Goal: Task Accomplishment & Management: Manage account settings

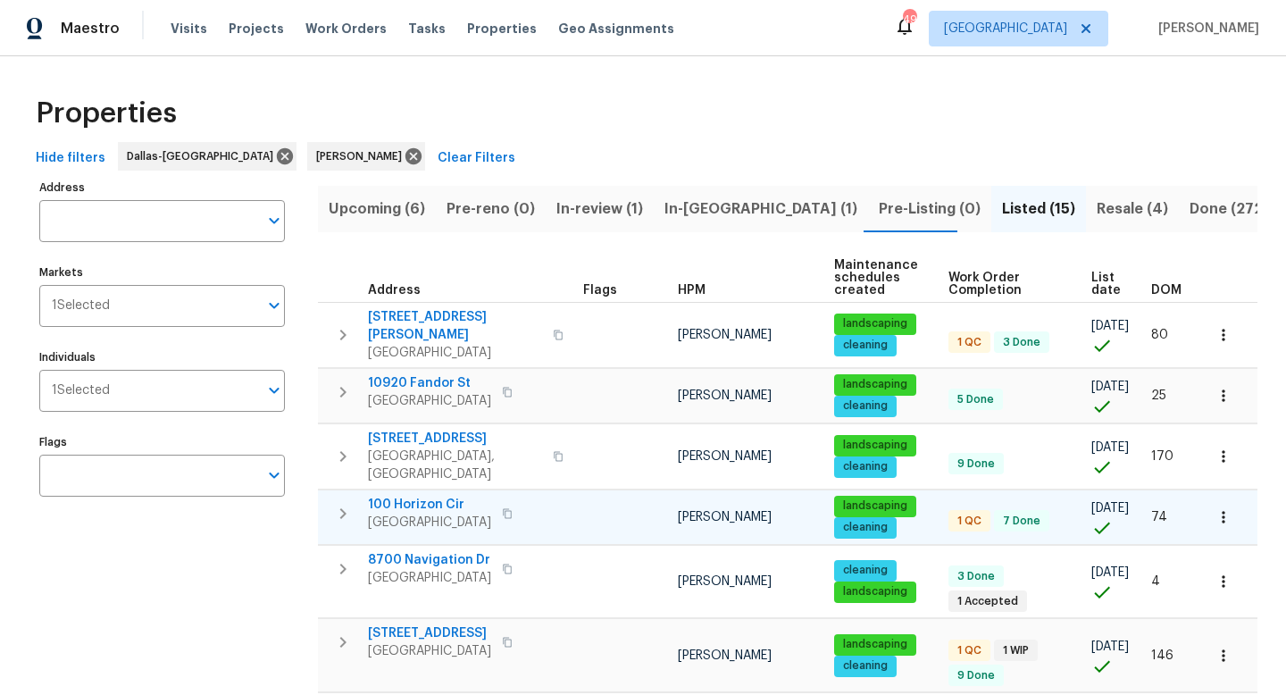
click at [405, 496] on span "100 Horizon Cir" at bounding box center [429, 505] width 123 height 18
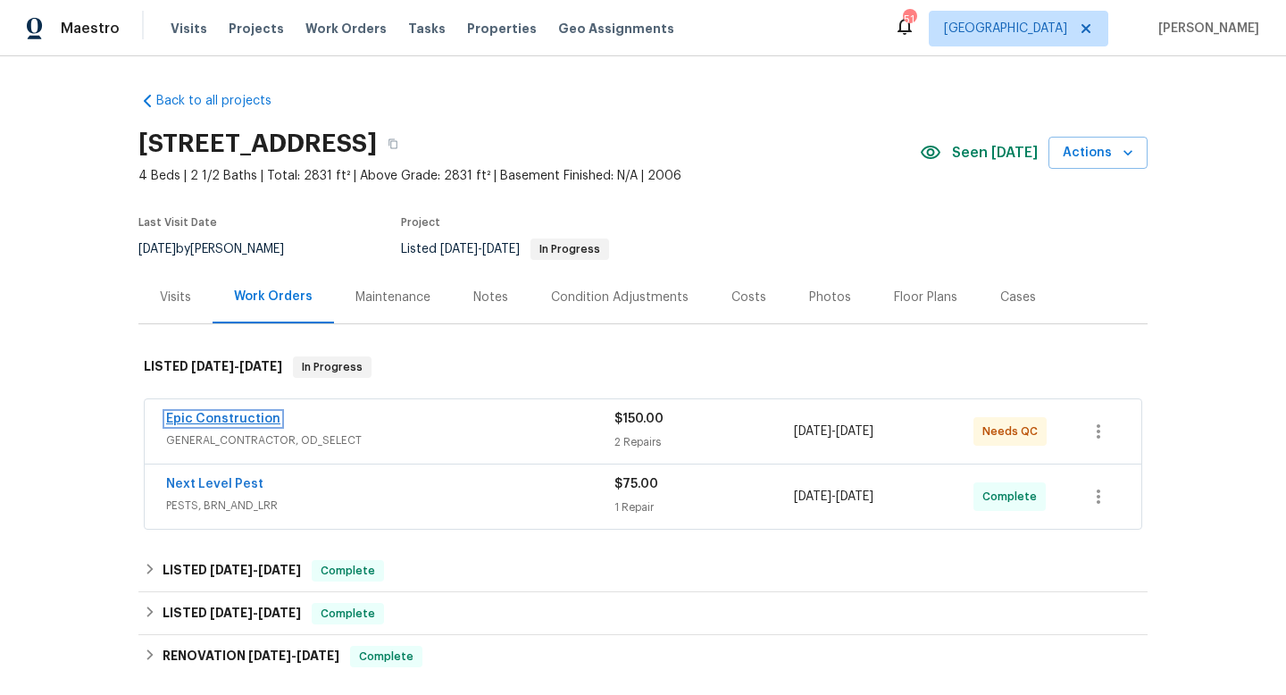
click at [228, 417] on link "Epic Construction" at bounding box center [223, 418] width 114 height 12
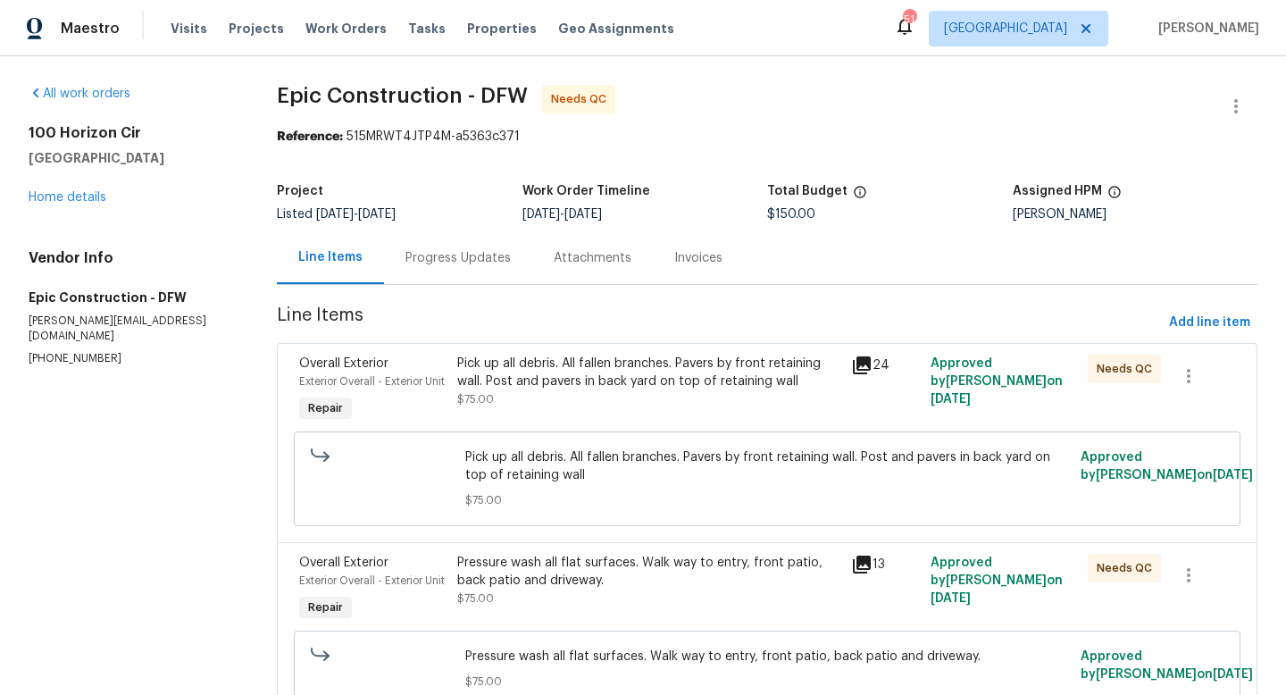
click at [543, 258] on div "Attachments" at bounding box center [592, 257] width 121 height 53
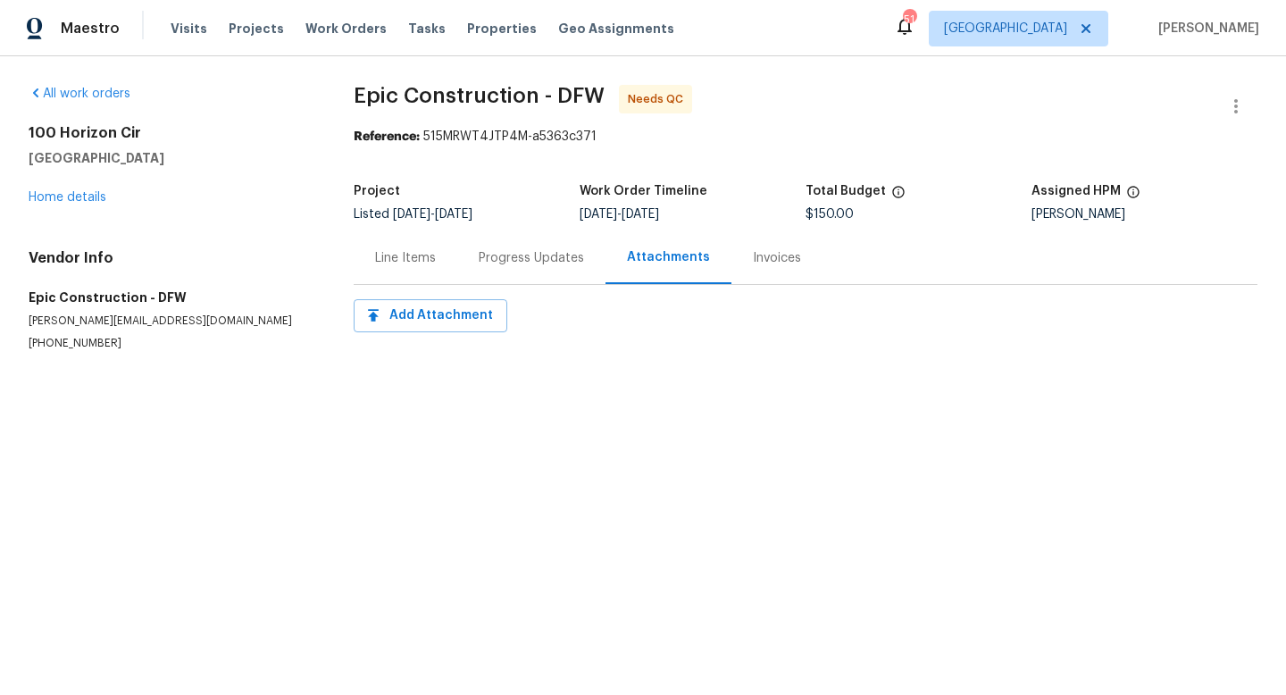
click at [473, 266] on div "Progress Updates" at bounding box center [531, 257] width 148 height 53
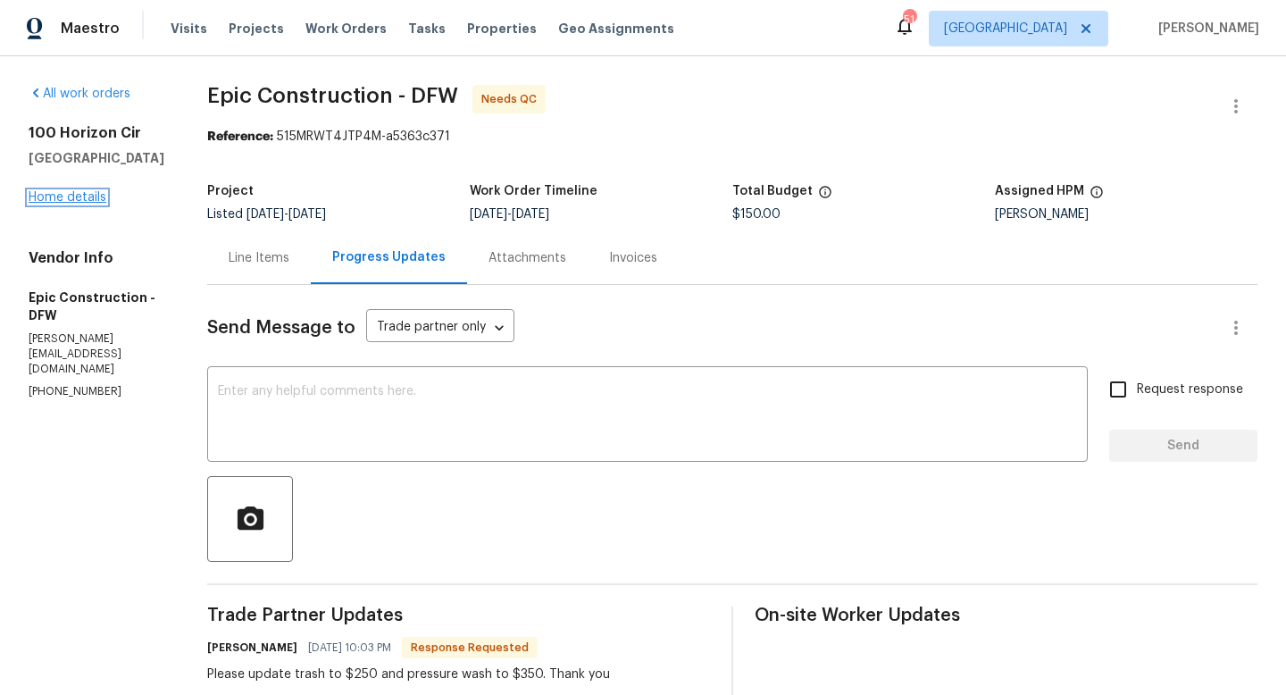
click at [67, 192] on link "Home details" at bounding box center [68, 197] width 78 height 12
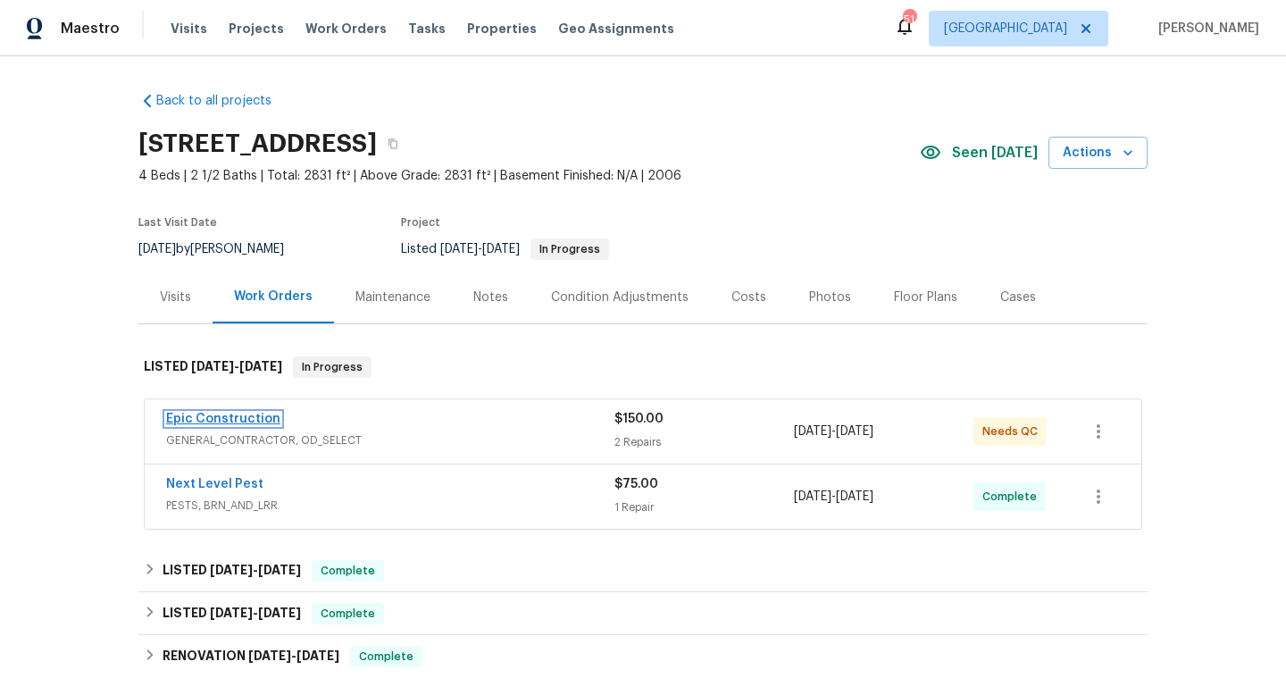
click at [231, 415] on link "Epic Construction" at bounding box center [223, 418] width 114 height 12
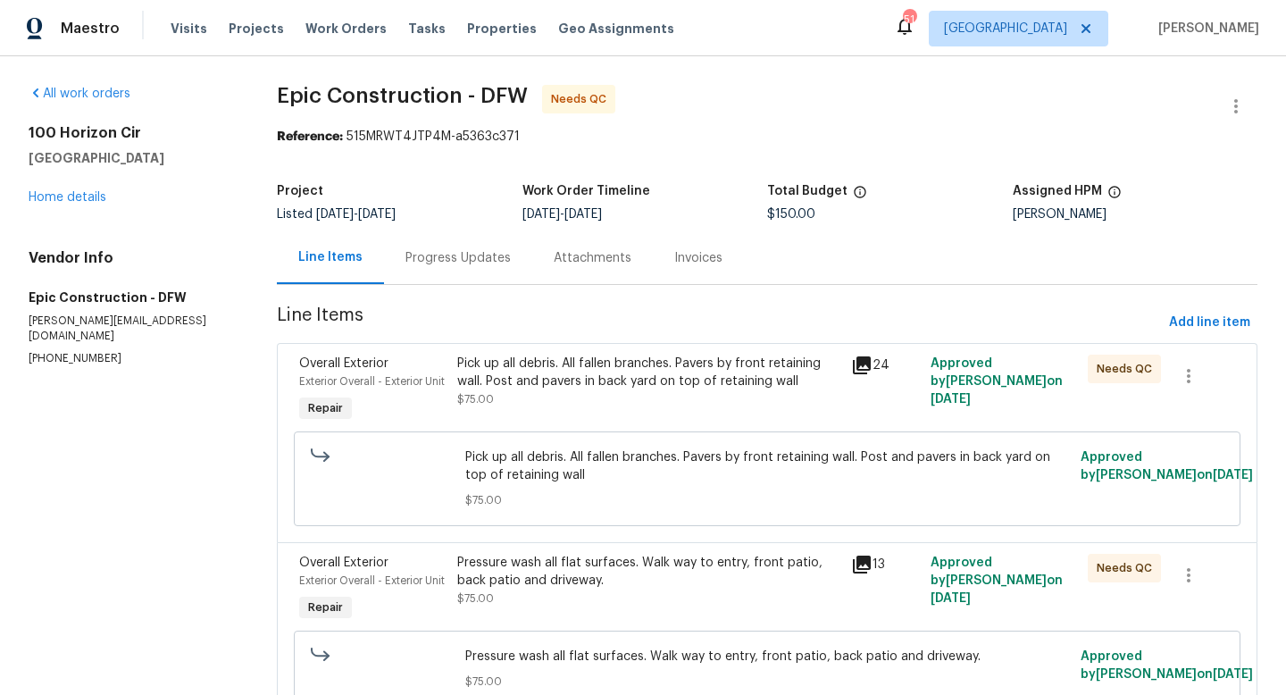
click at [505, 374] on div "Pick up all debris. All fallen branches. Pavers by front retaining wall. Post a…" at bounding box center [649, 372] width 384 height 36
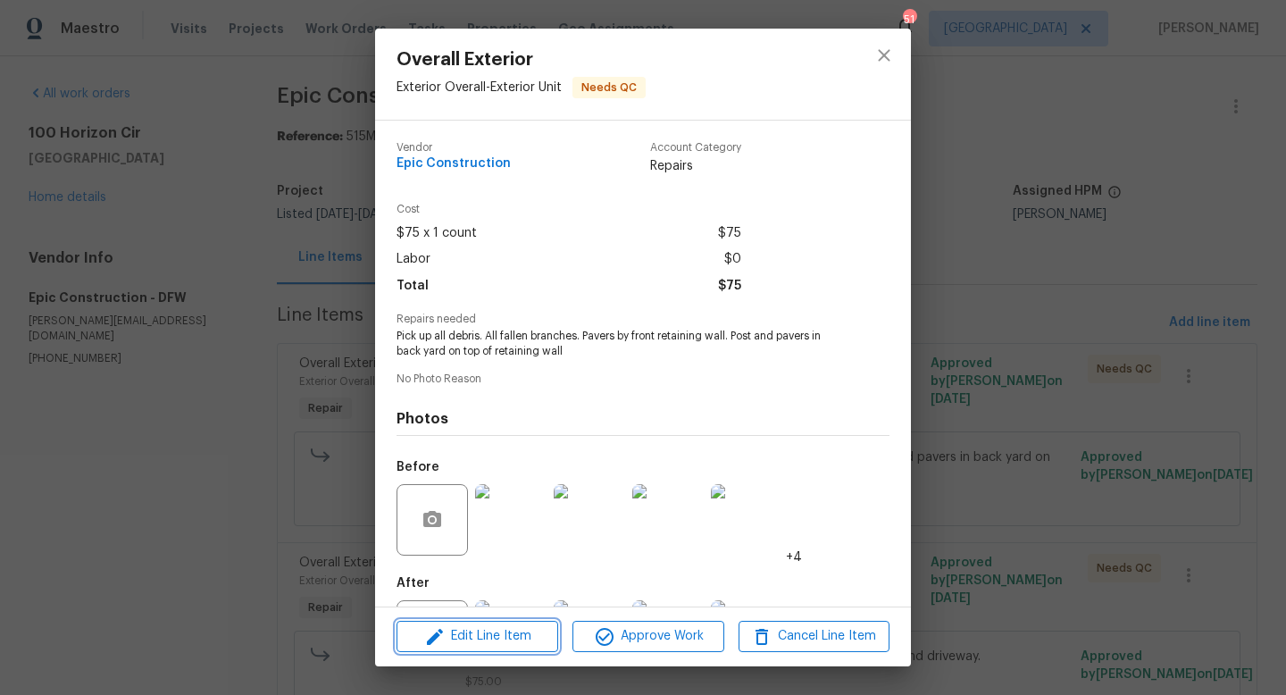
click at [454, 633] on span "Edit Line Item" at bounding box center [477, 636] width 151 height 22
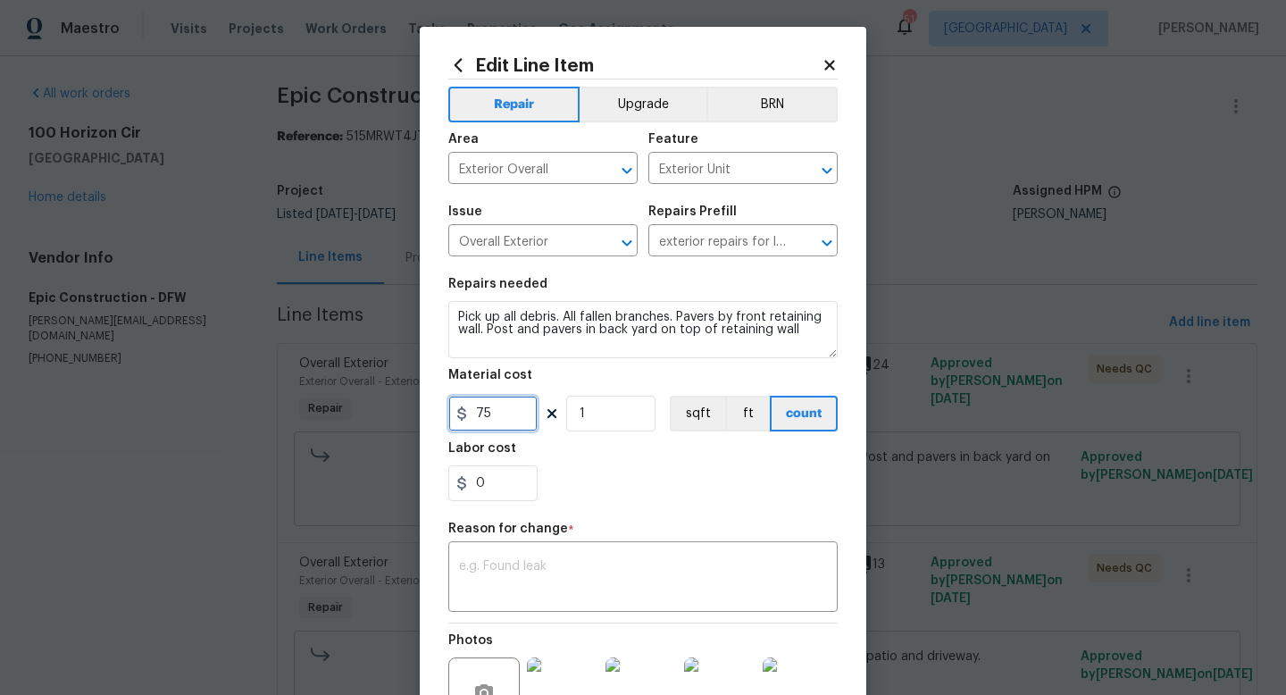
drag, startPoint x: 505, startPoint y: 420, endPoint x: 367, endPoint y: 420, distance: 138.4
click at [370, 420] on div "Edit Line Item Repair Upgrade BRN Area Exterior Overall ​ Feature Exterior Unit…" at bounding box center [643, 347] width 1286 height 695
type input "2"
type input "0"
click at [527, 423] on input "2" at bounding box center [492, 414] width 89 height 36
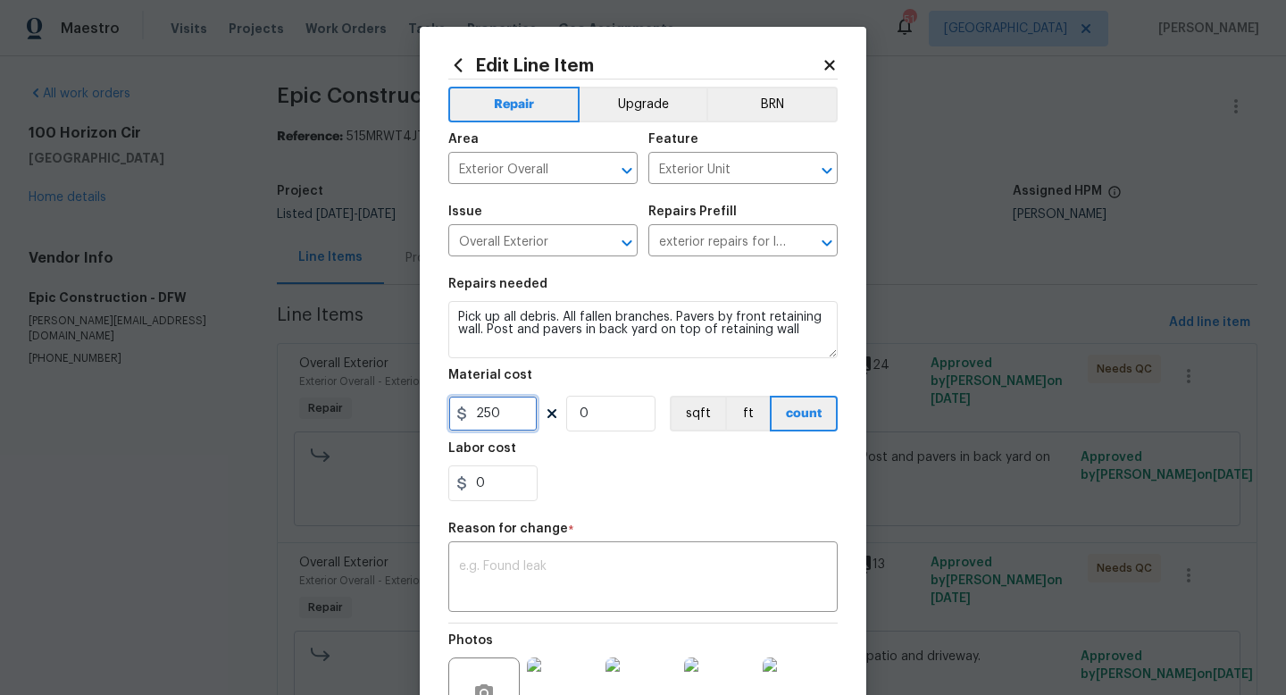
type input "250"
type input "1"
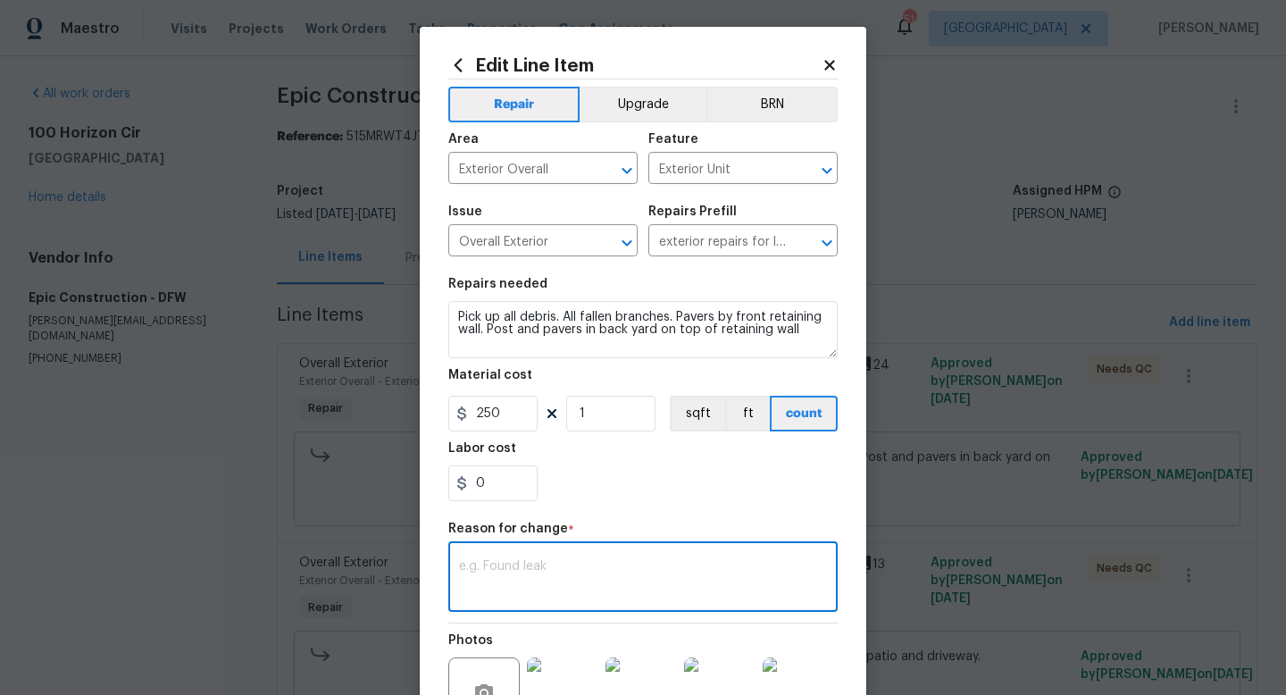
click at [492, 563] on textarea at bounding box center [643, 578] width 368 height 37
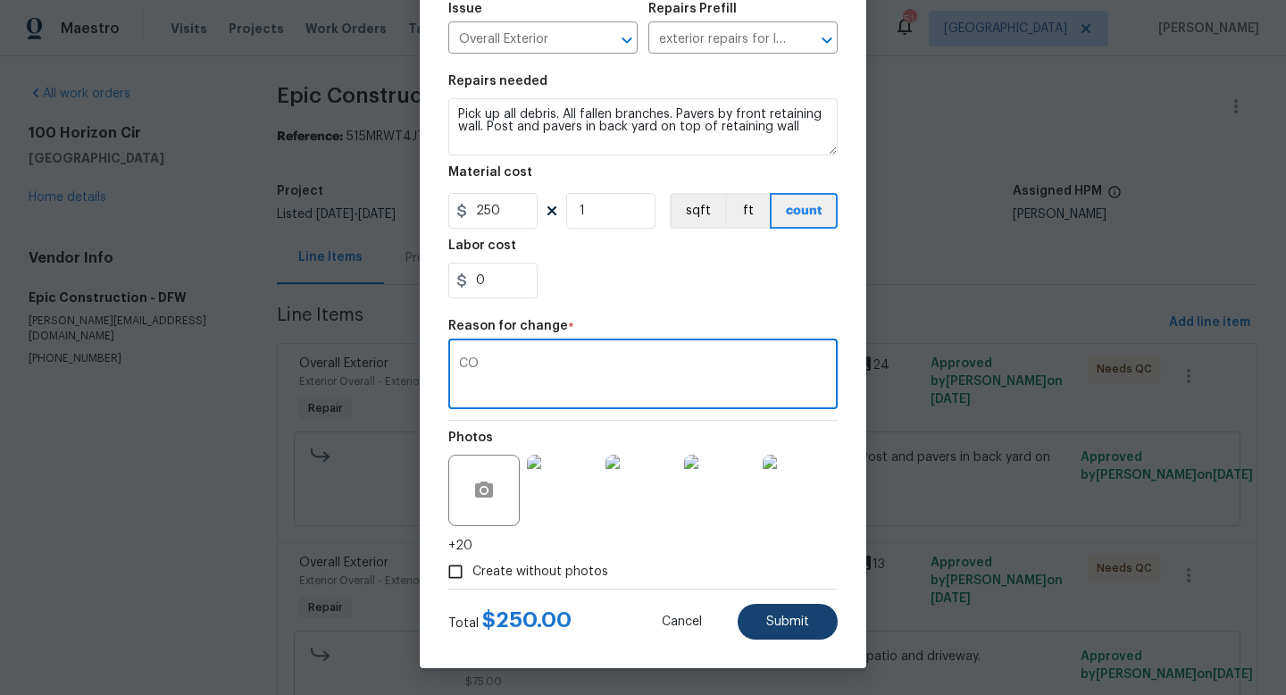
type textarea "CO"
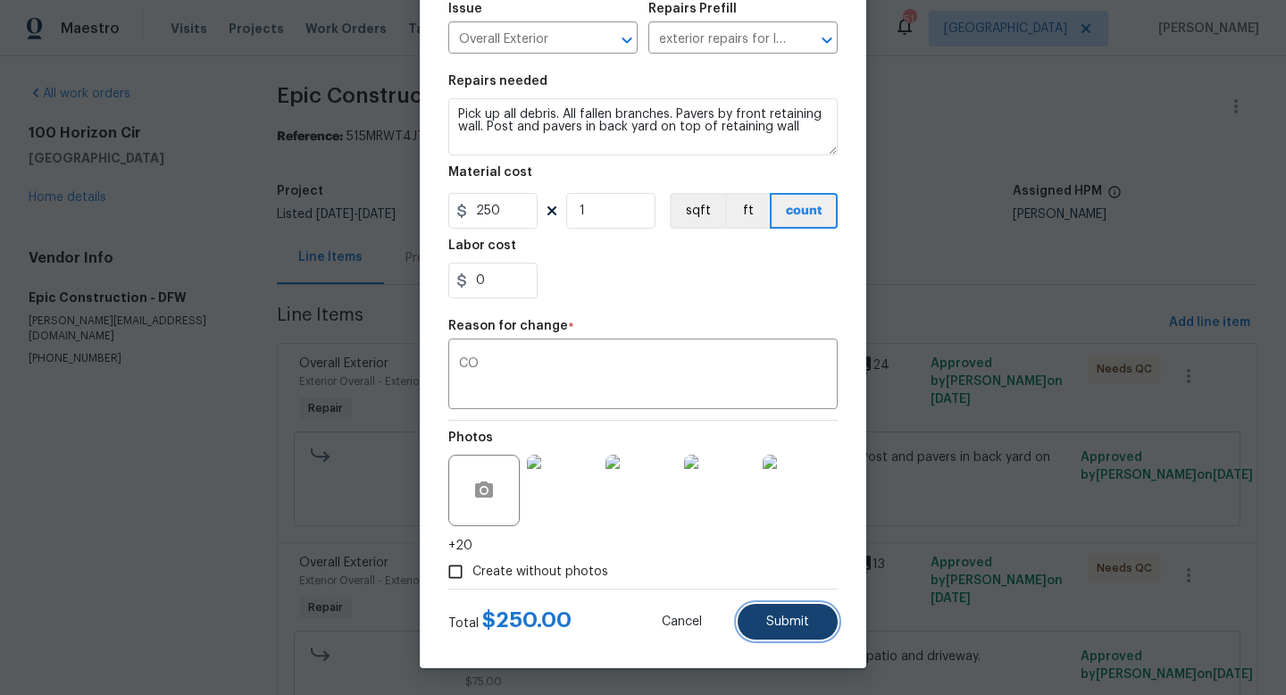
click at [789, 618] on span "Submit" at bounding box center [787, 621] width 43 height 13
type input "75"
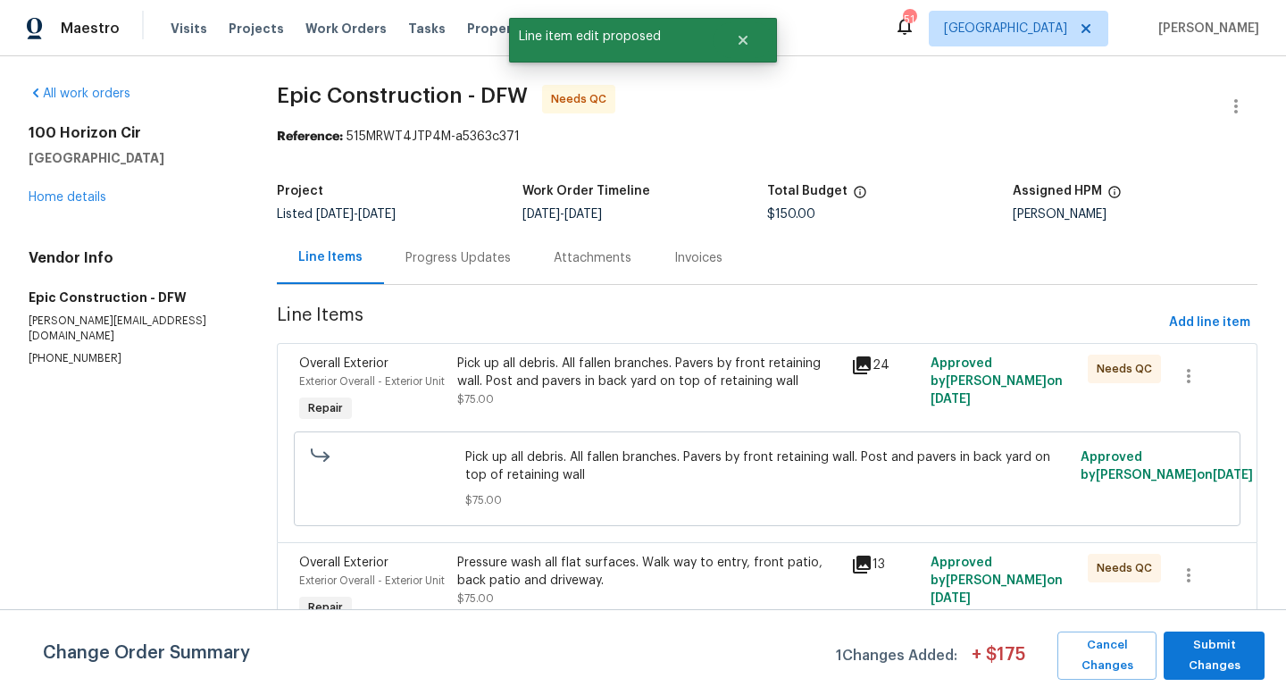
scroll to position [80, 0]
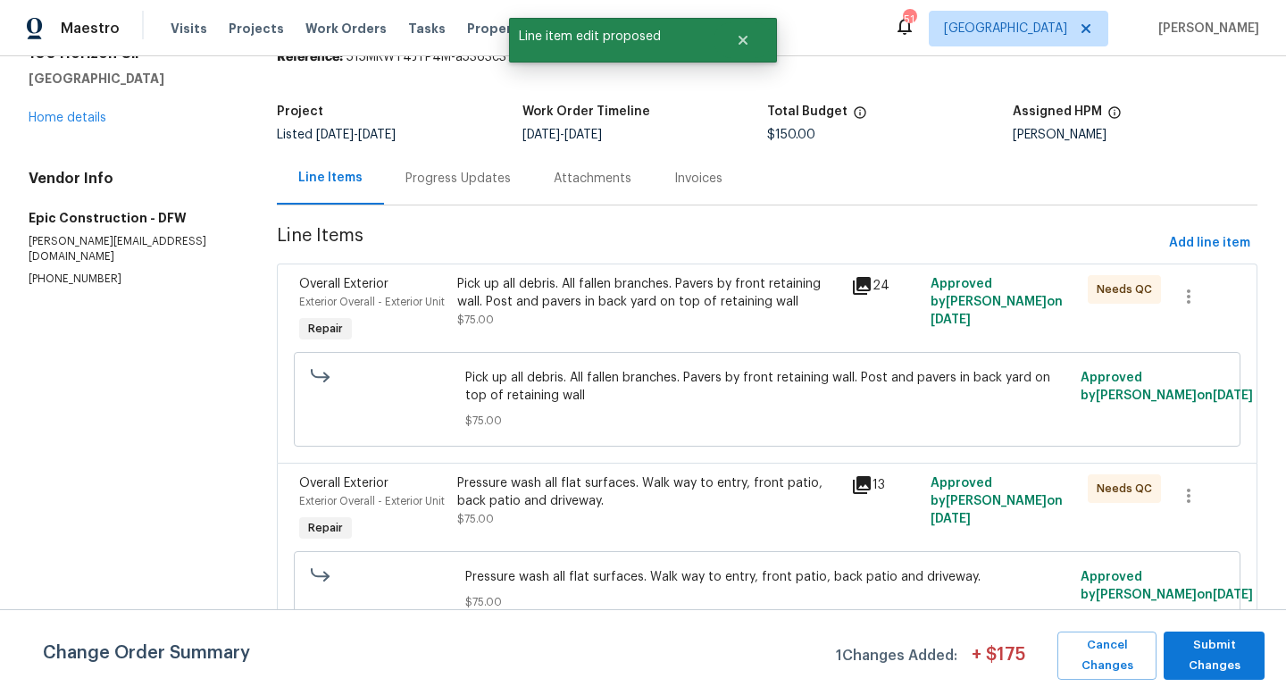
click at [567, 510] on div "Pressure wash all flat surfaces. Walk way to entry, front patio, back patio and…" at bounding box center [649, 492] width 384 height 36
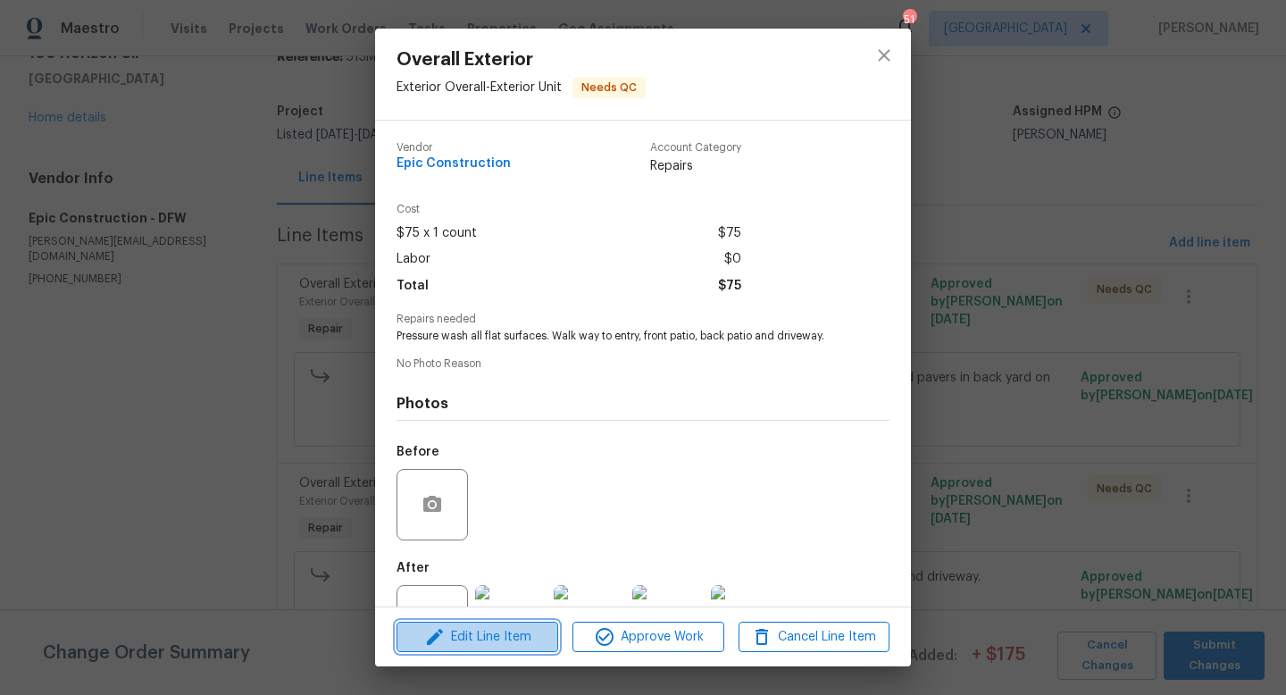
click at [527, 643] on span "Edit Line Item" at bounding box center [477, 637] width 151 height 22
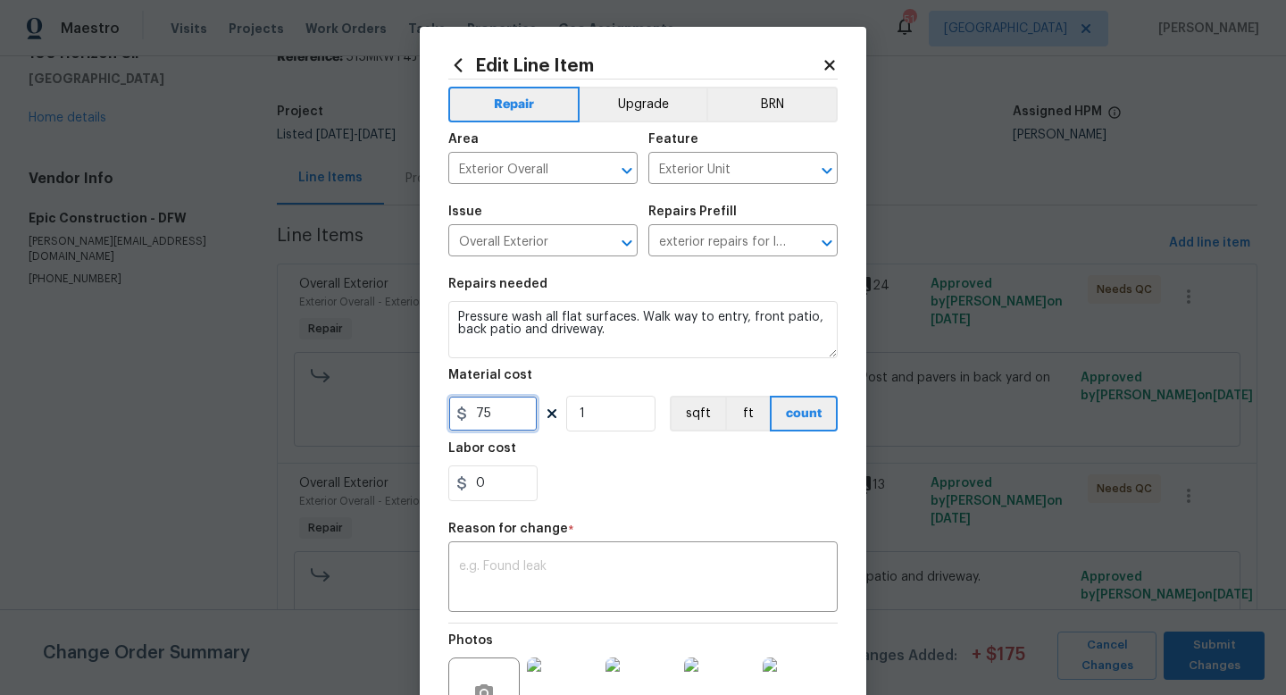
drag, startPoint x: 503, startPoint y: 414, endPoint x: 356, endPoint y: 390, distance: 148.4
click at [356, 390] on div "Edit Line Item Repair Upgrade BRN Area Exterior Overall ​ Feature Exterior Unit…" at bounding box center [643, 347] width 1286 height 695
type input "350"
click at [555, 585] on textarea at bounding box center [643, 578] width 368 height 37
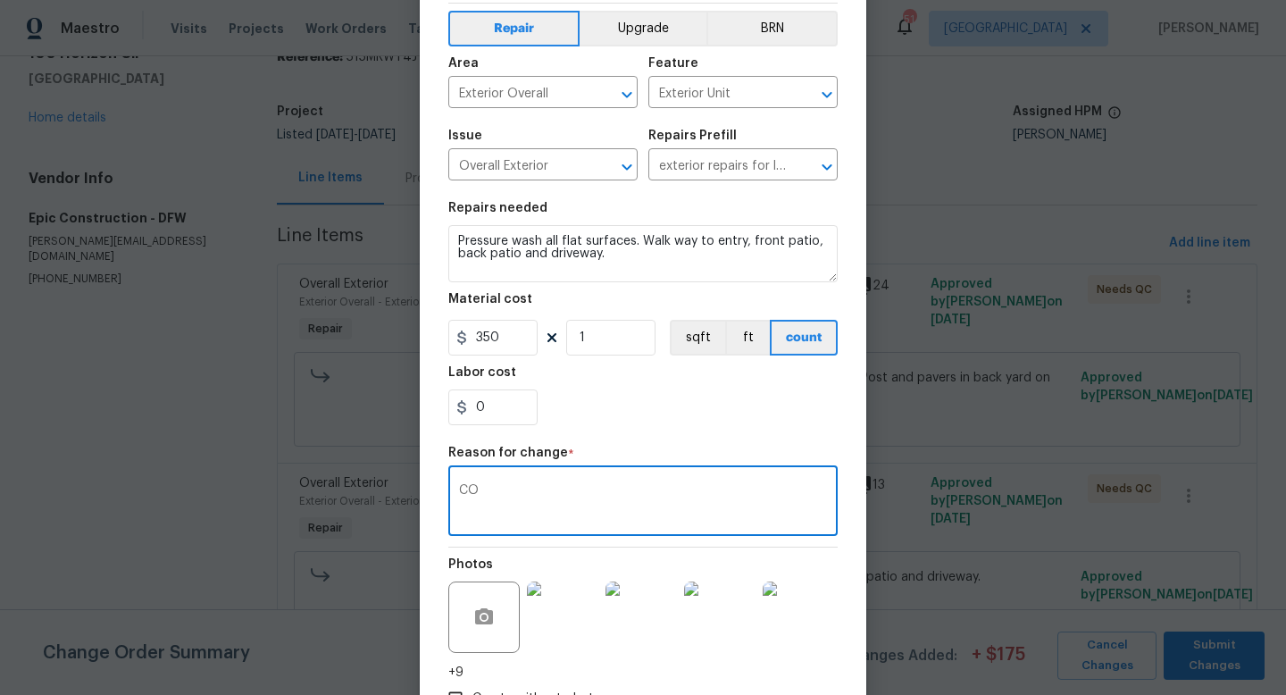
scroll to position [204, 0]
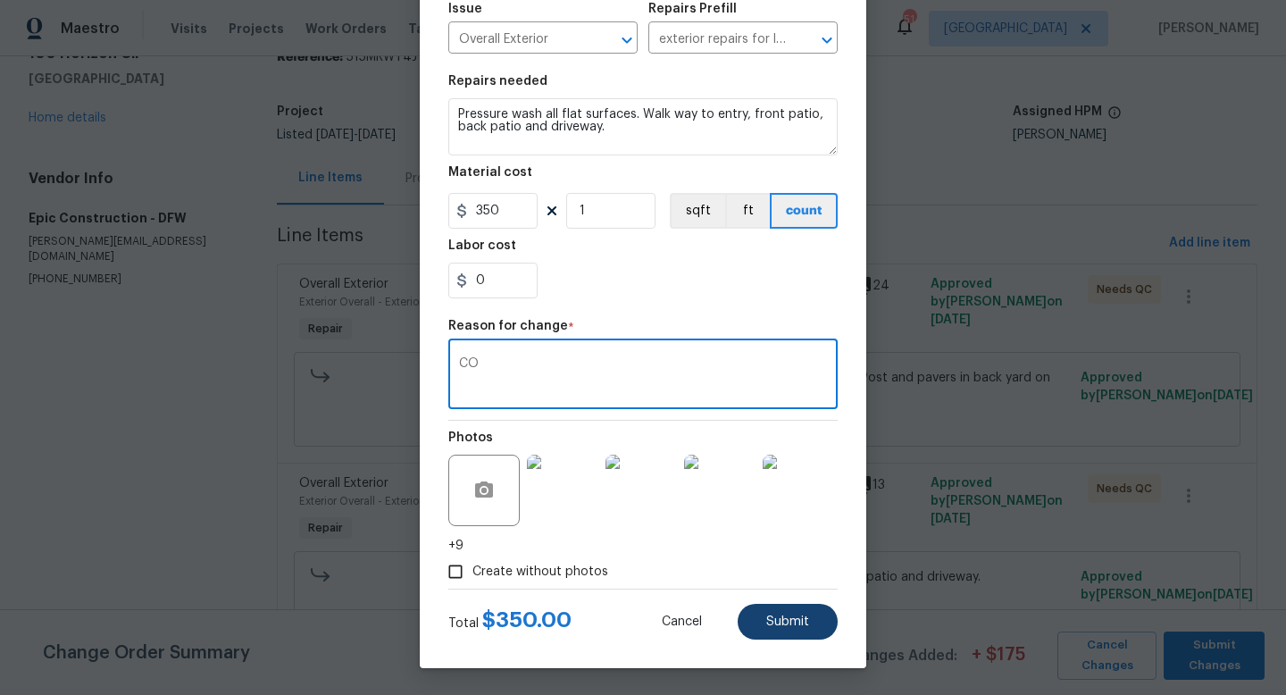
type textarea "CO"
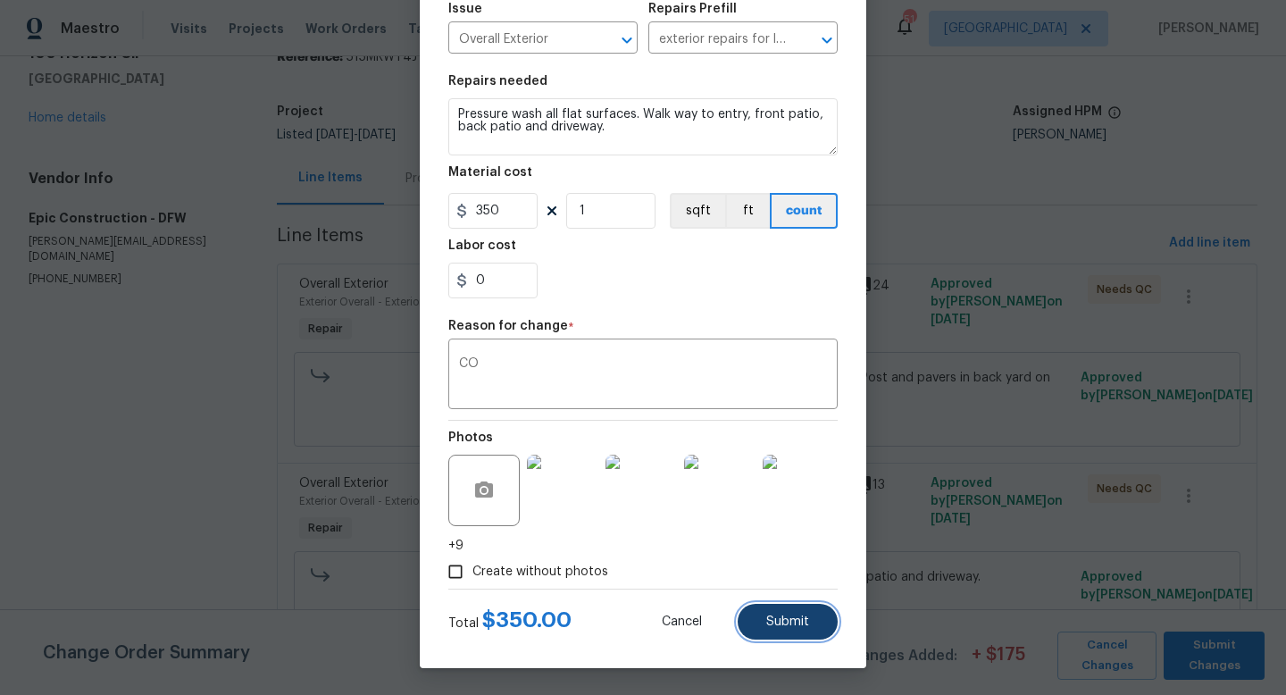
click at [814, 627] on button "Submit" at bounding box center [787, 622] width 100 height 36
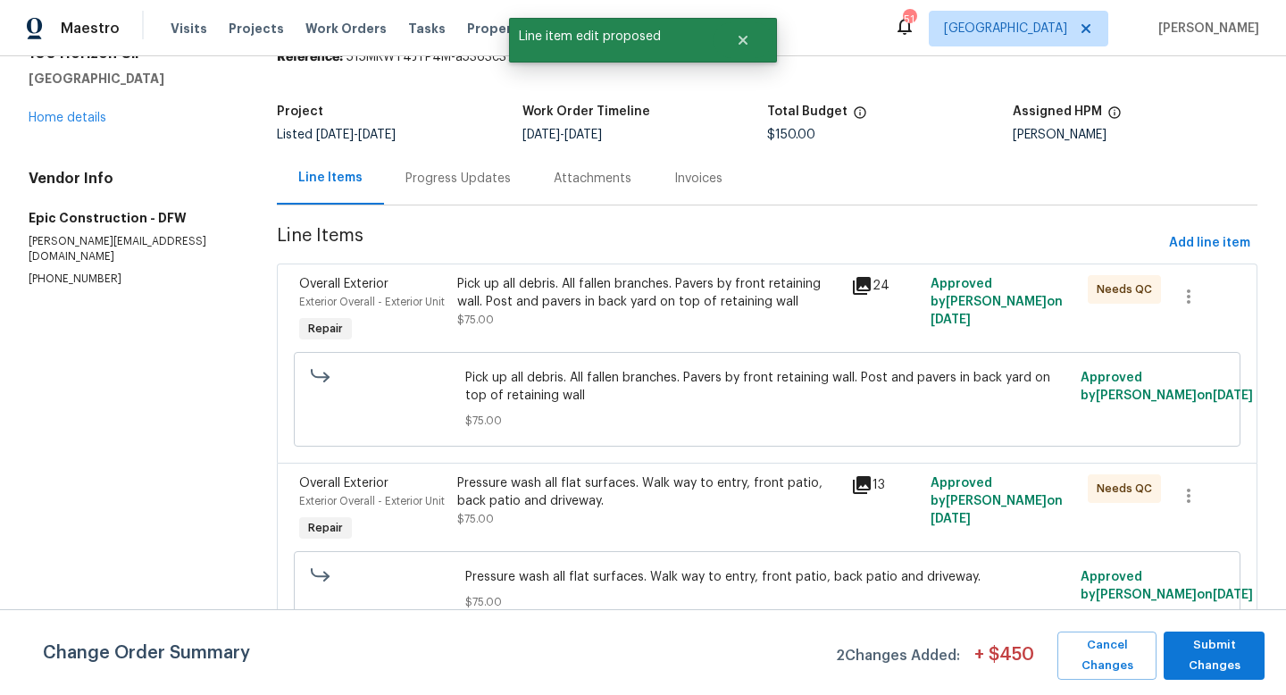
scroll to position [0, 0]
click at [1209, 660] on span "Submit Changes" at bounding box center [1213, 655] width 83 height 41
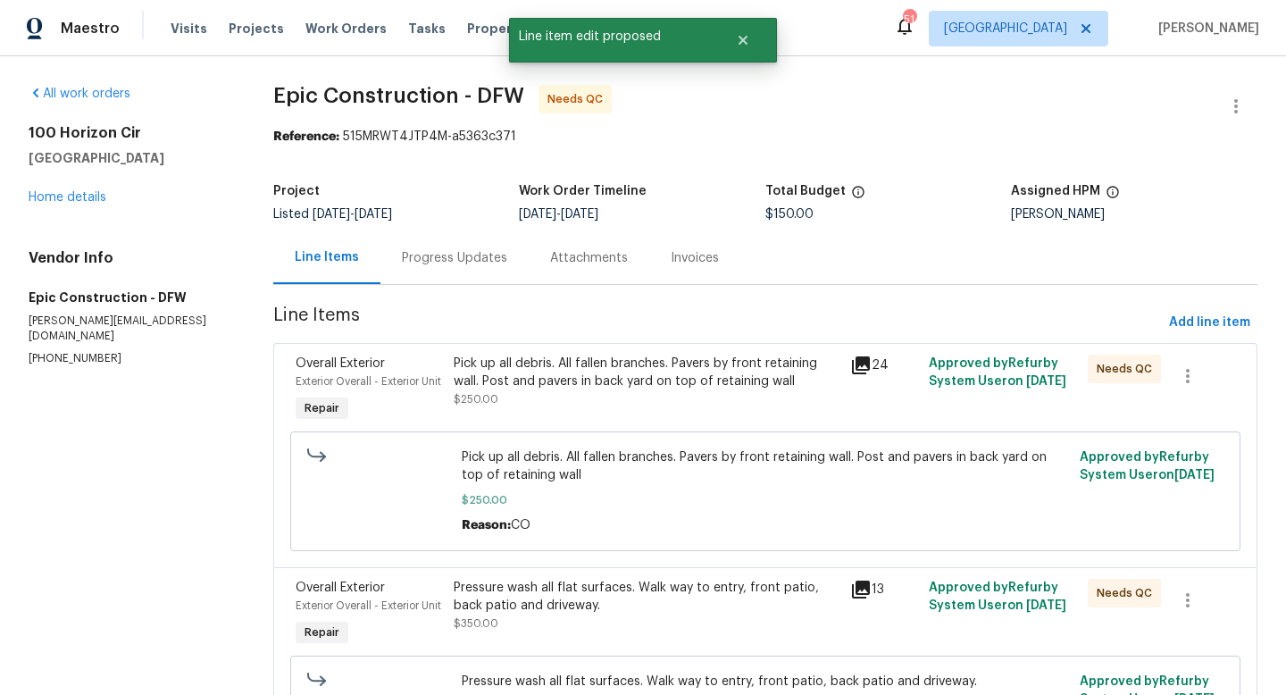
scroll to position [168, 0]
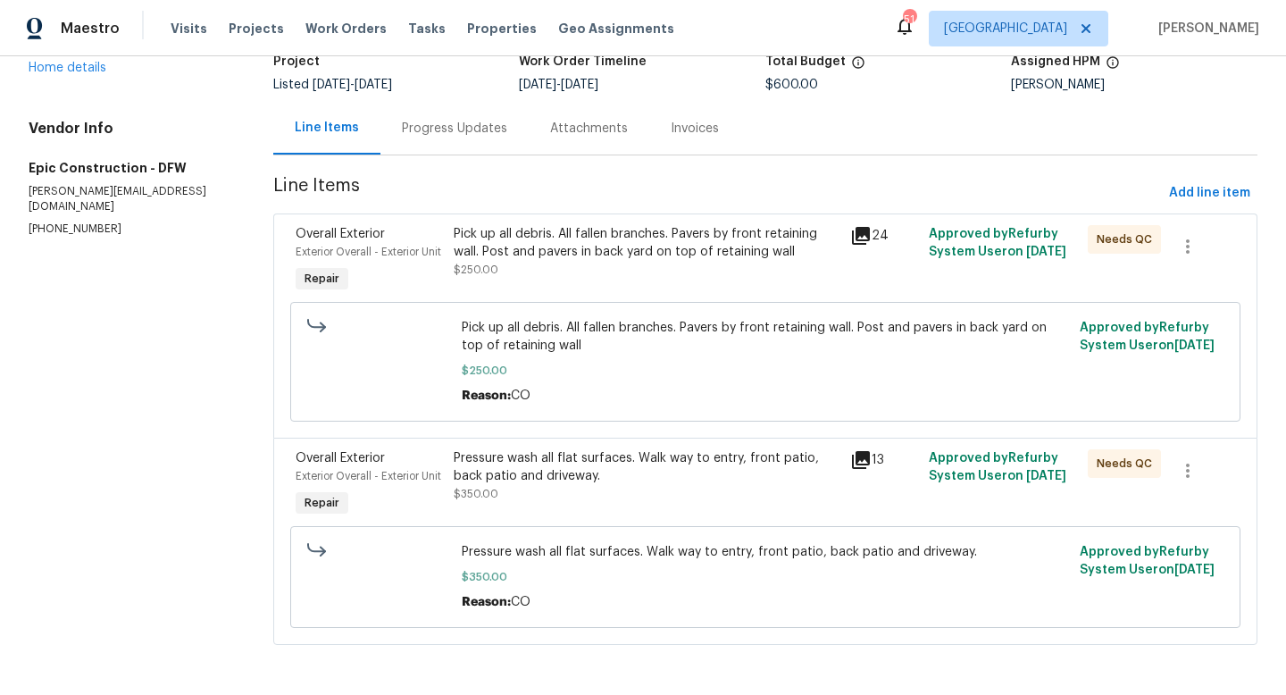
click at [569, 449] on div "Pressure wash all flat surfaces. Walk way to entry, front patio, back patio and…" at bounding box center [646, 467] width 385 height 36
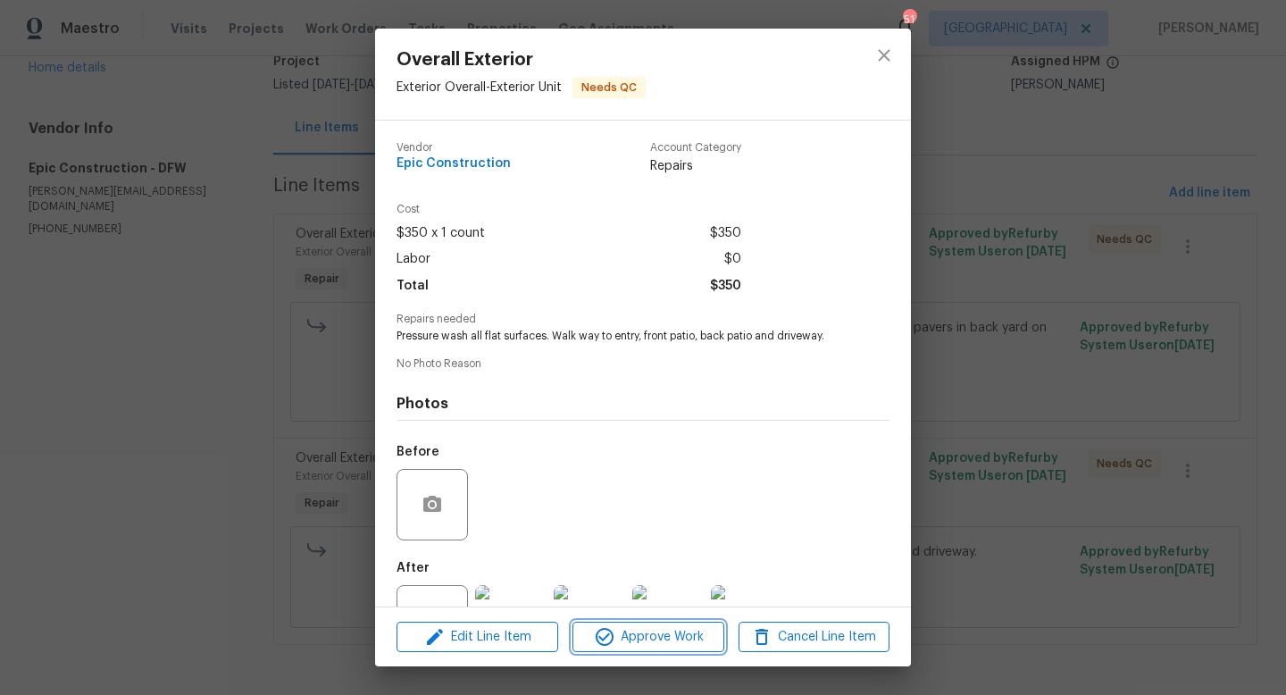
click at [640, 636] on span "Approve Work" at bounding box center [648, 637] width 140 height 22
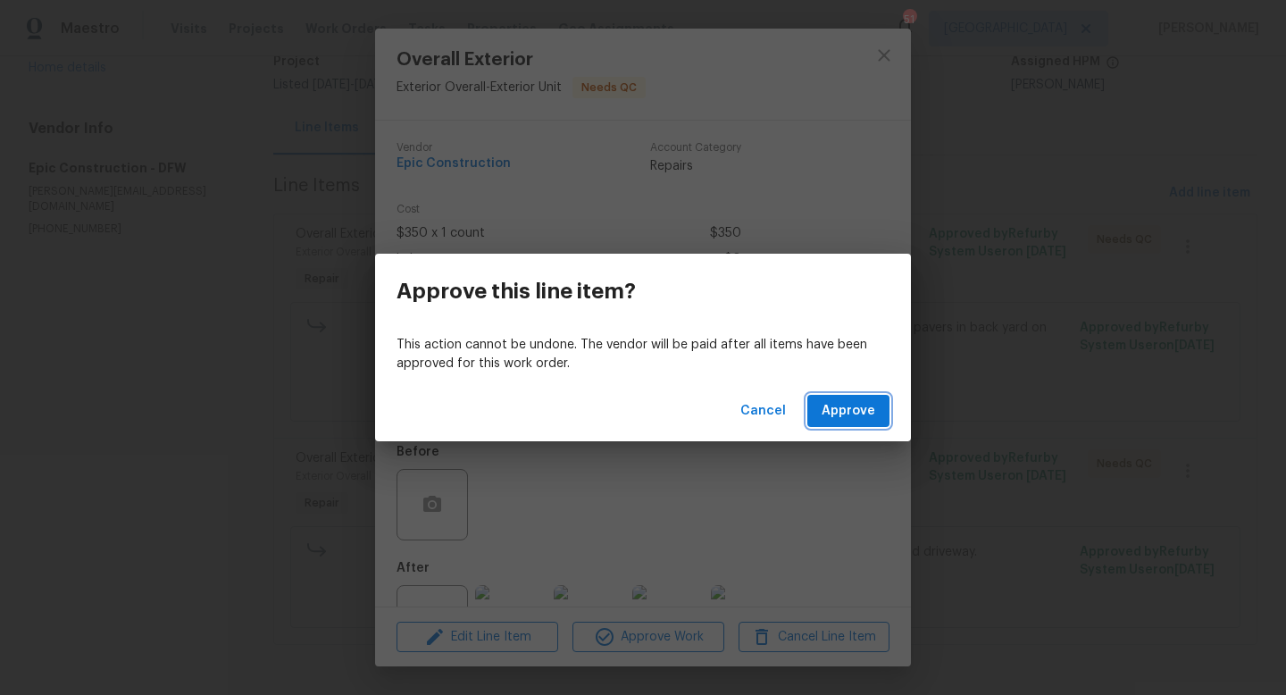
click at [832, 408] on span "Approve" at bounding box center [848, 411] width 54 height 22
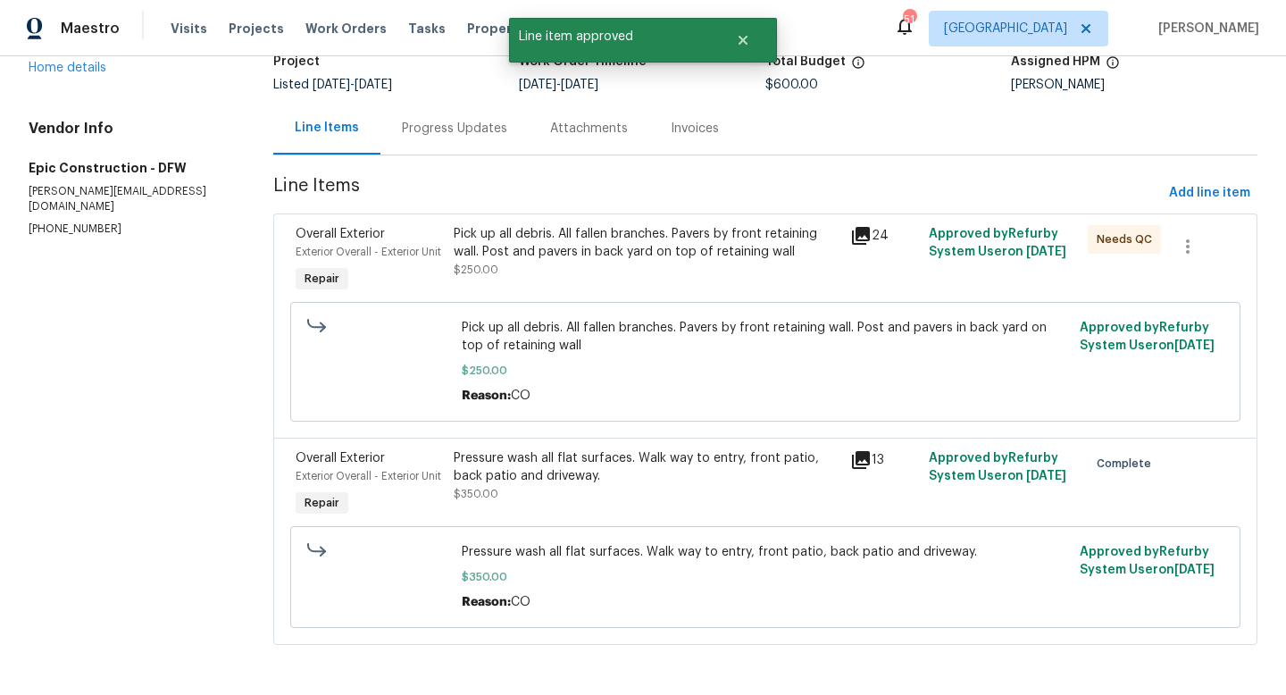
click at [545, 225] on div "Pick up all debris. All fallen branches. Pavers by front retaining wall. Post a…" at bounding box center [646, 243] width 385 height 36
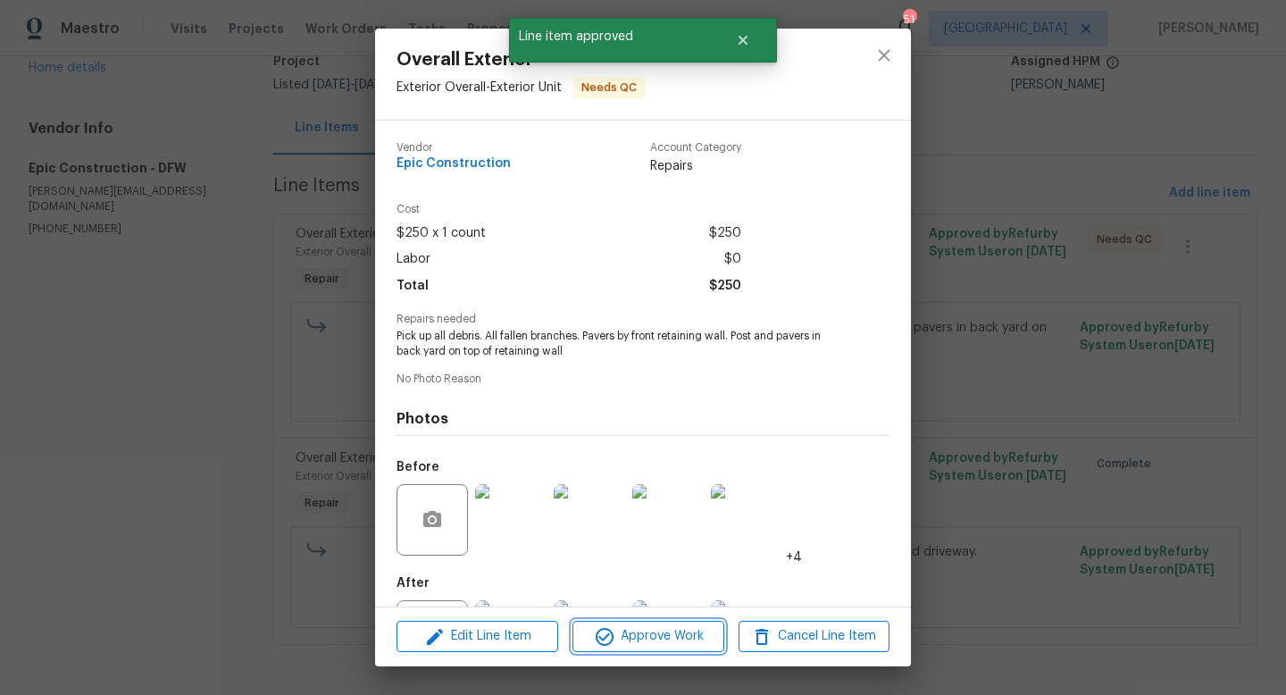
click at [612, 632] on icon "button" at bounding box center [604, 636] width 21 height 21
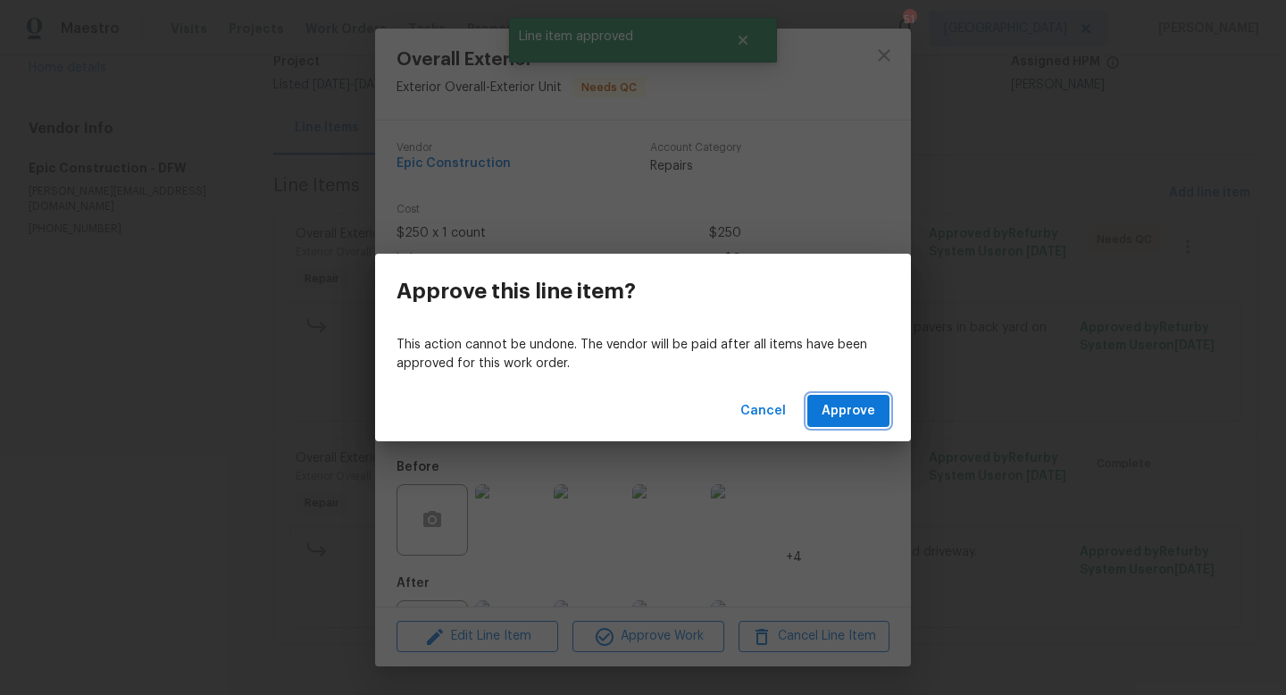
click at [838, 404] on span "Approve" at bounding box center [848, 411] width 54 height 22
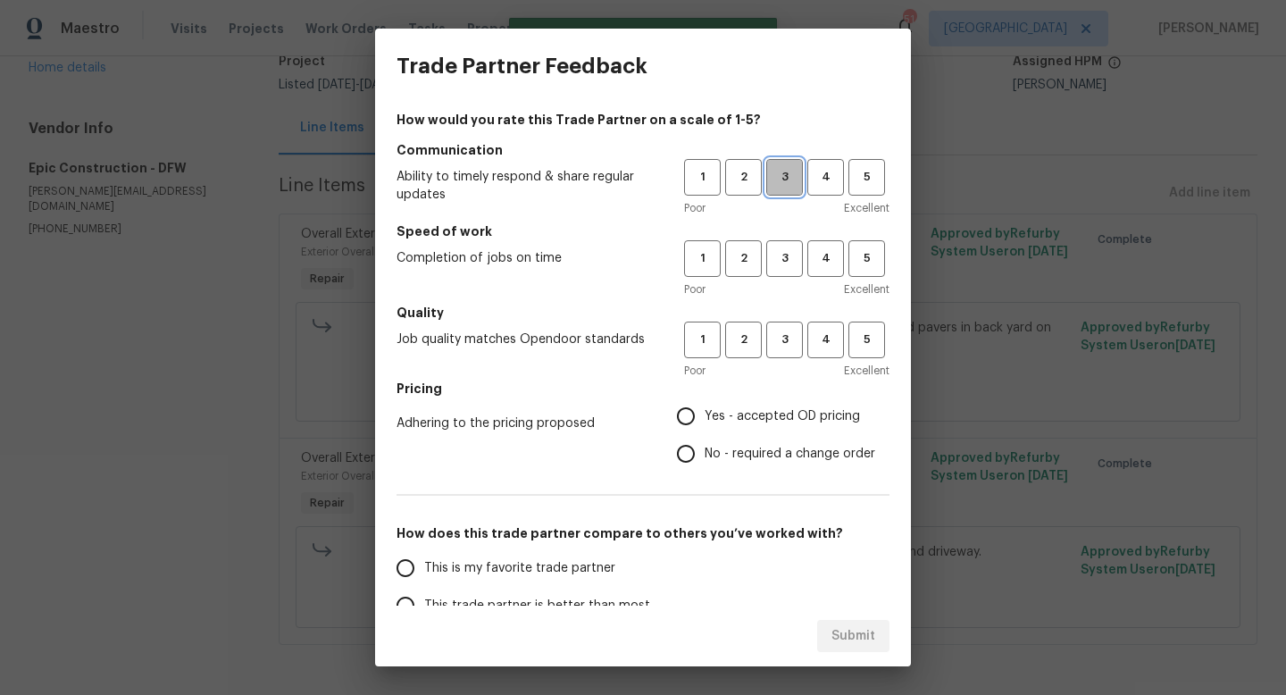
click at [796, 174] on span "3" at bounding box center [784, 177] width 33 height 21
click at [782, 280] on div "Poor Excellent" at bounding box center [786, 289] width 205 height 18
click at [786, 254] on span "3" at bounding box center [784, 258] width 33 height 21
click at [781, 343] on span "3" at bounding box center [784, 339] width 33 height 21
click at [684, 456] on input "No - required a change order" at bounding box center [685, 453] width 37 height 37
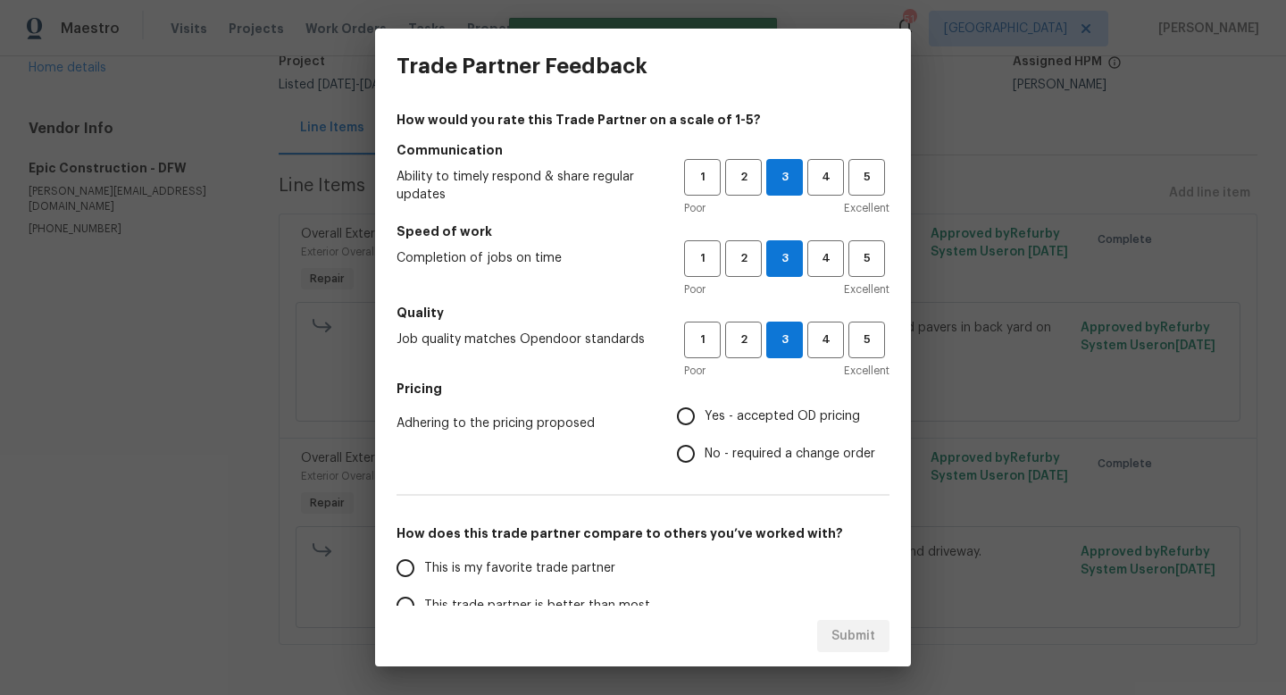
radio input "true"
click at [395, 571] on input "This is my favorite trade partner" at bounding box center [405, 567] width 37 height 37
click at [853, 632] on span "Submit" at bounding box center [853, 636] width 44 height 22
radio input "true"
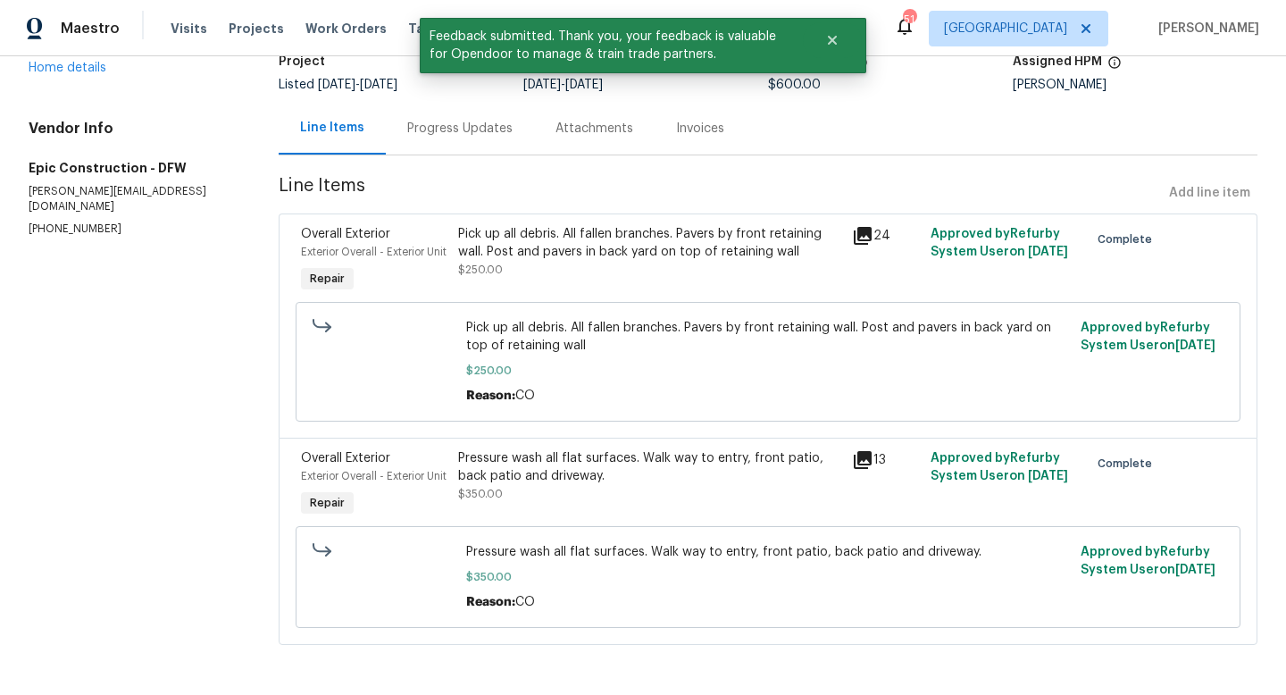
click at [212, 142] on div "Vendor Info Epic Construction - DFW [PERSON_NAME][EMAIL_ADDRESS][DOMAIN_NAME] […" at bounding box center [132, 178] width 207 height 117
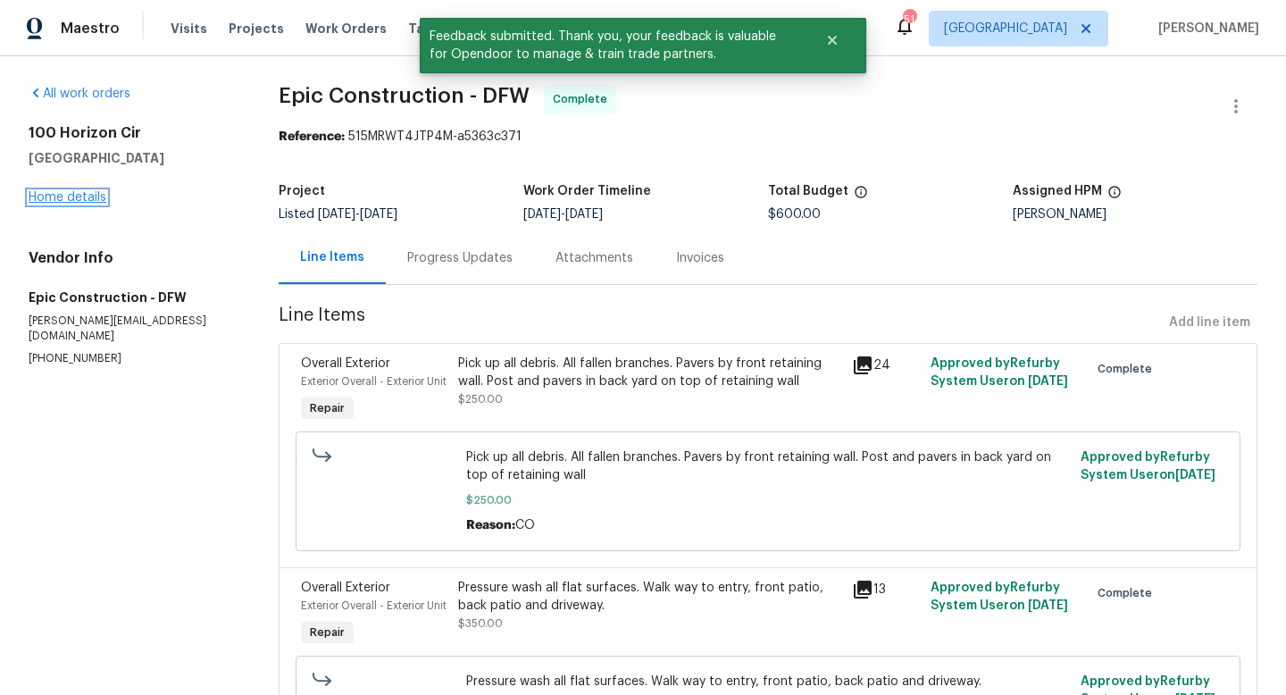
click at [89, 193] on link "Home details" at bounding box center [68, 197] width 78 height 12
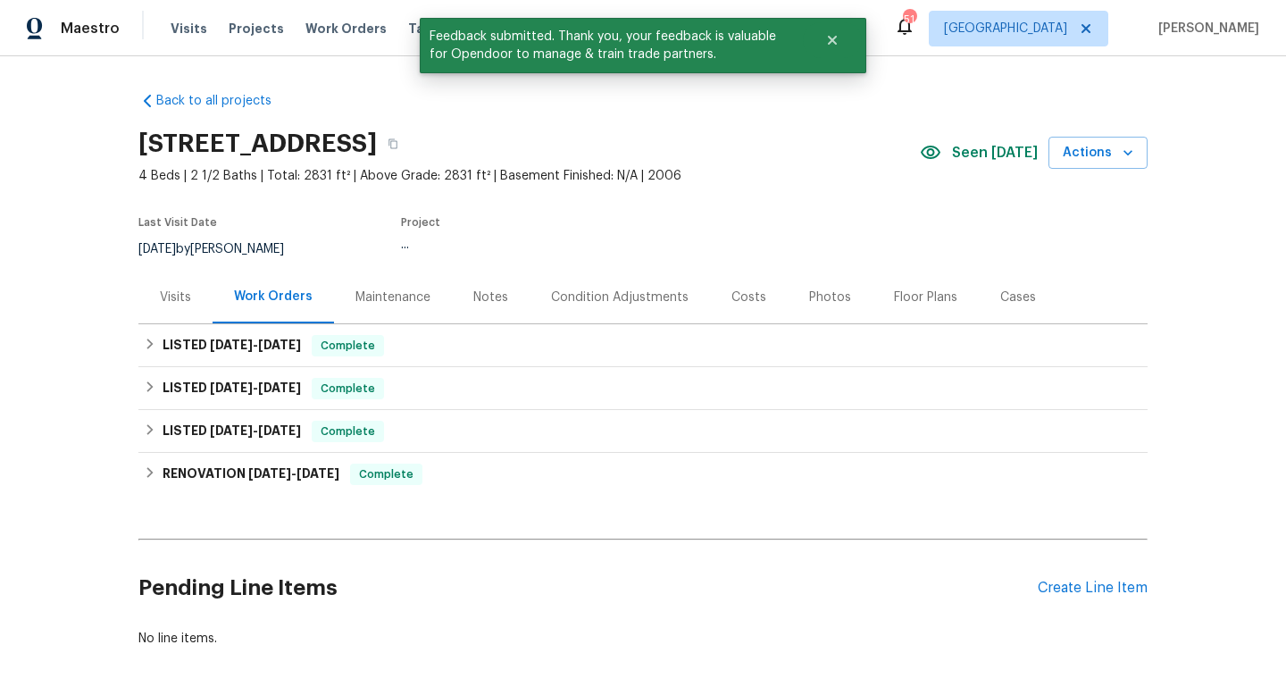
click at [602, 191] on section "[STREET_ADDRESS] 4 Beds | 2 1/2 Baths | Total: 2831 ft² | Above Grade: 2831 ft²…" at bounding box center [642, 196] width 1009 height 150
click at [482, 300] on div "Notes" at bounding box center [490, 297] width 35 height 18
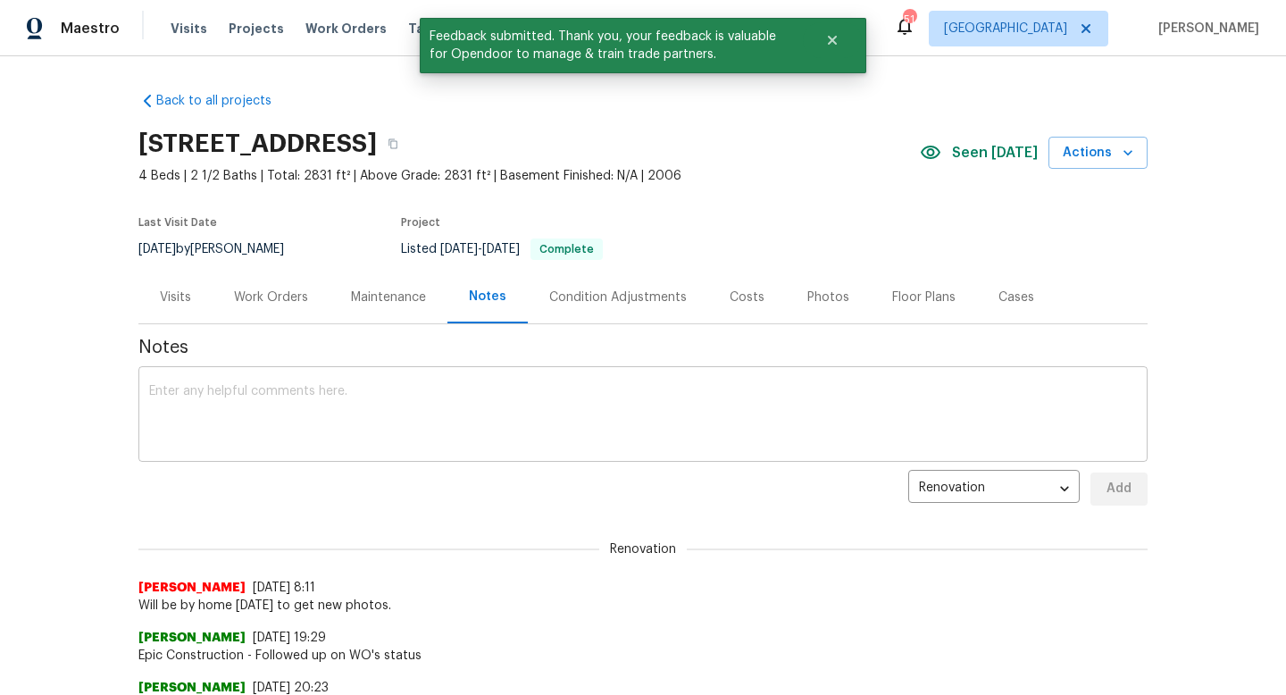
click at [387, 431] on textarea at bounding box center [642, 416] width 987 height 62
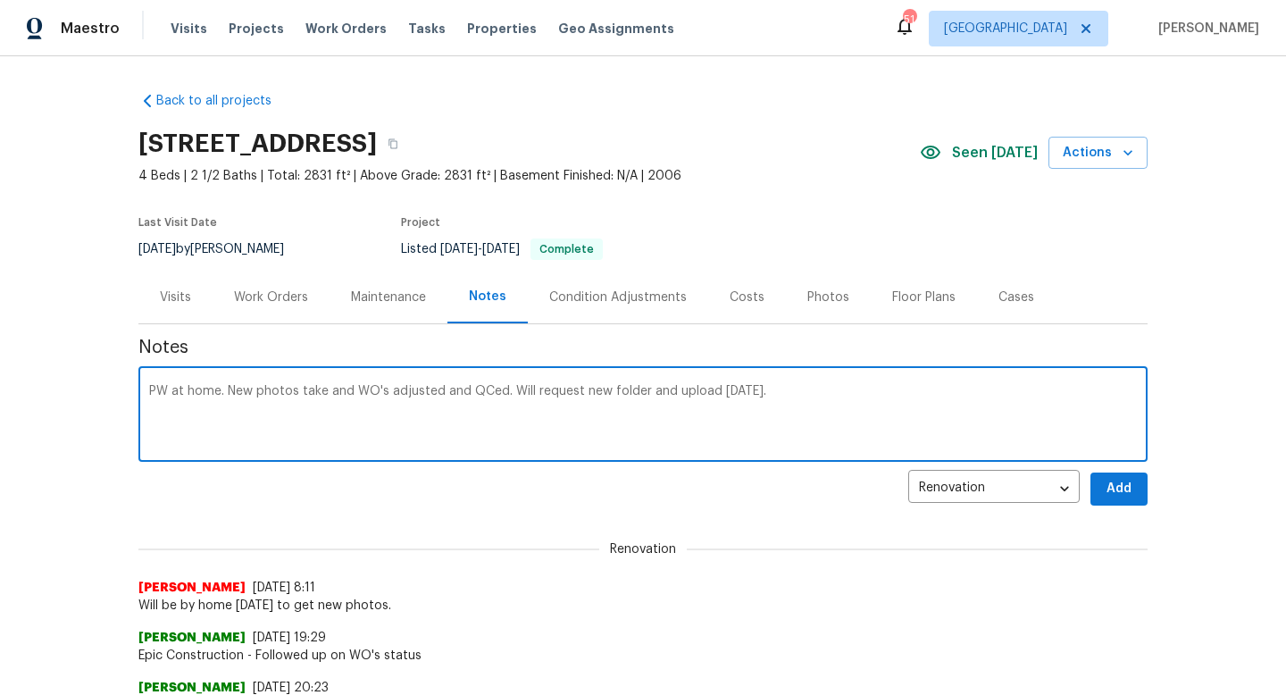
type textarea "PW at home. New photos take and WO's adjusted and QCed. Will request new folder…"
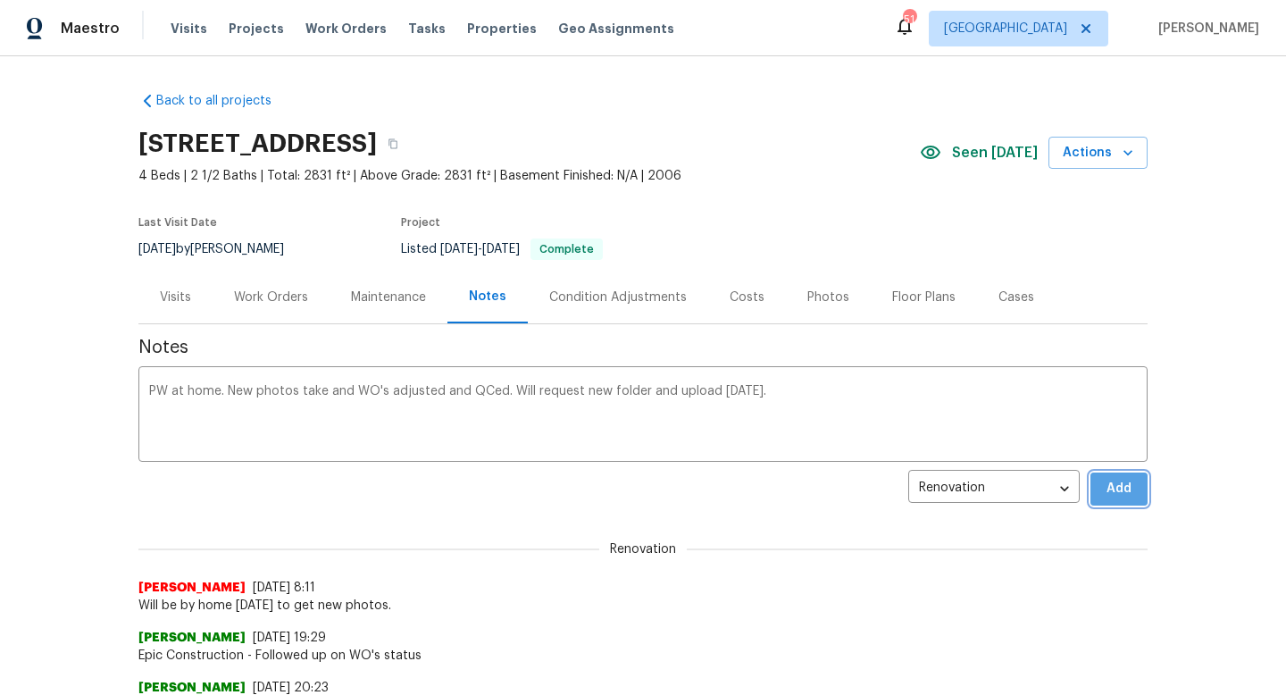
click at [1134, 488] on button "Add" at bounding box center [1118, 488] width 57 height 33
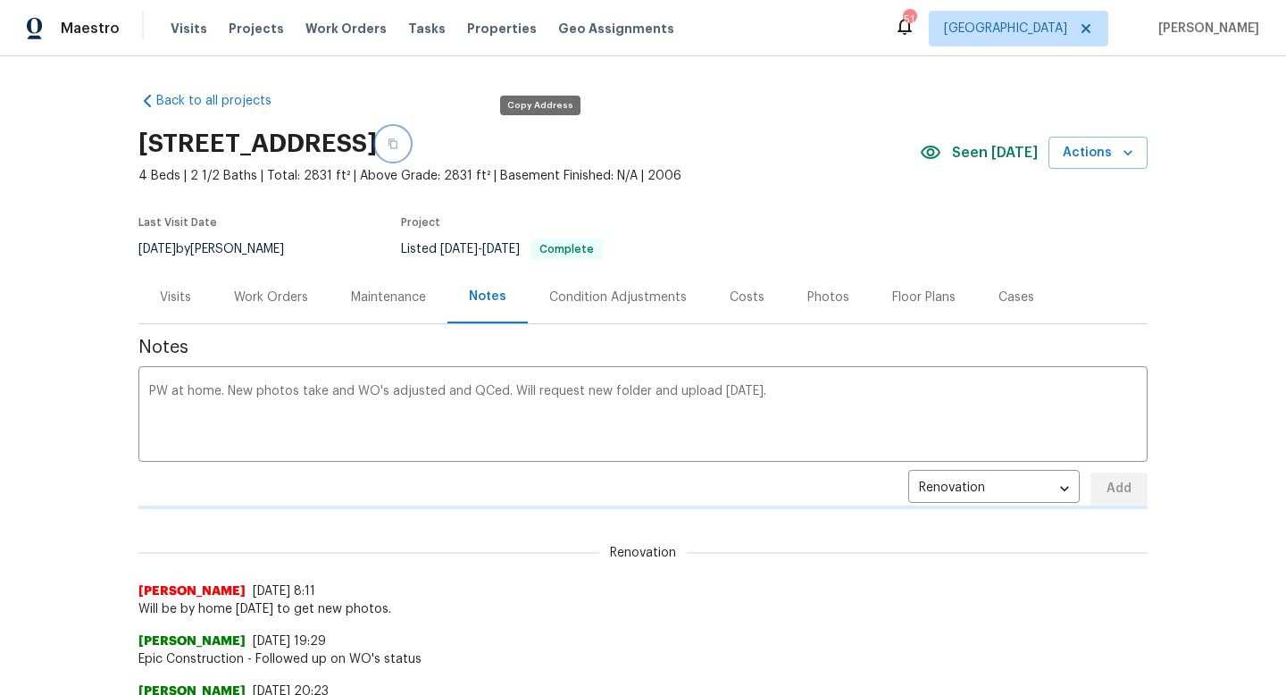
click at [397, 146] on icon "button" at bounding box center [392, 144] width 9 height 10
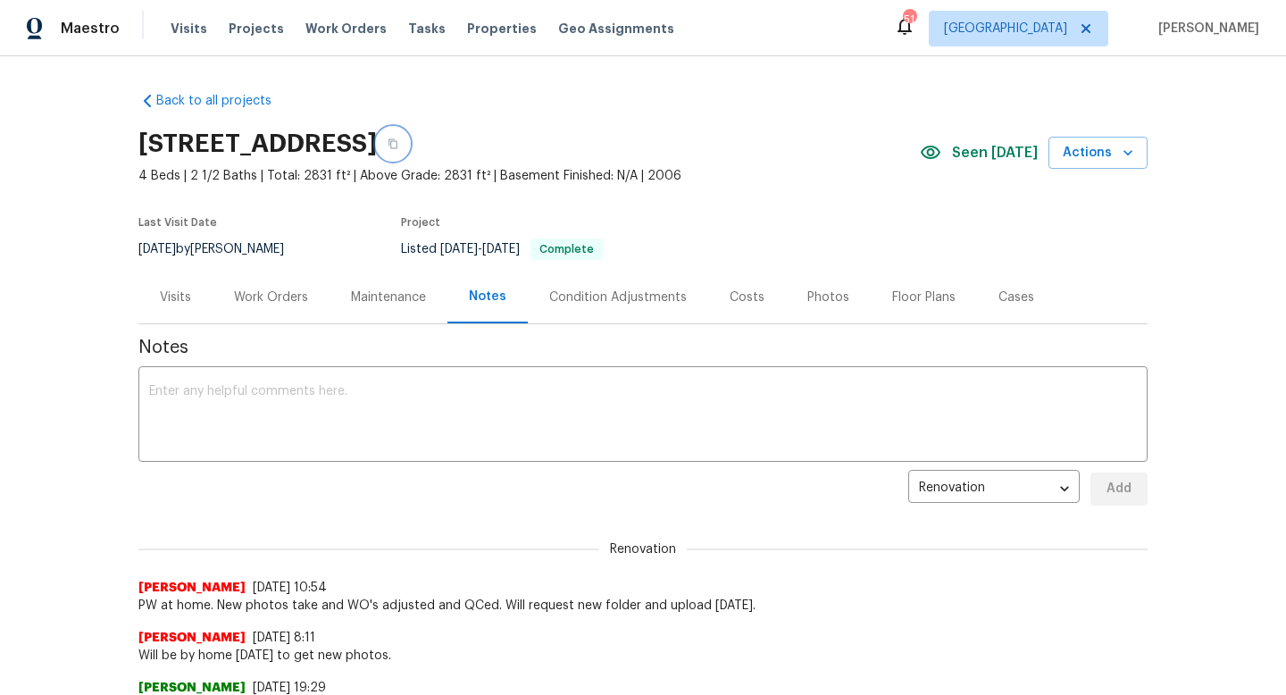
click at [398, 144] on icon "button" at bounding box center [392, 143] width 11 height 11
